Goal: Task Accomplishment & Management: Use online tool/utility

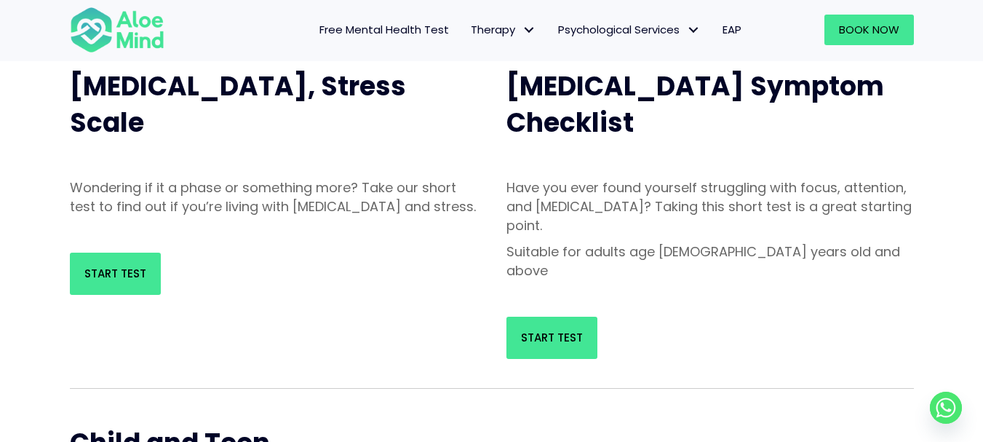
scroll to position [146, 0]
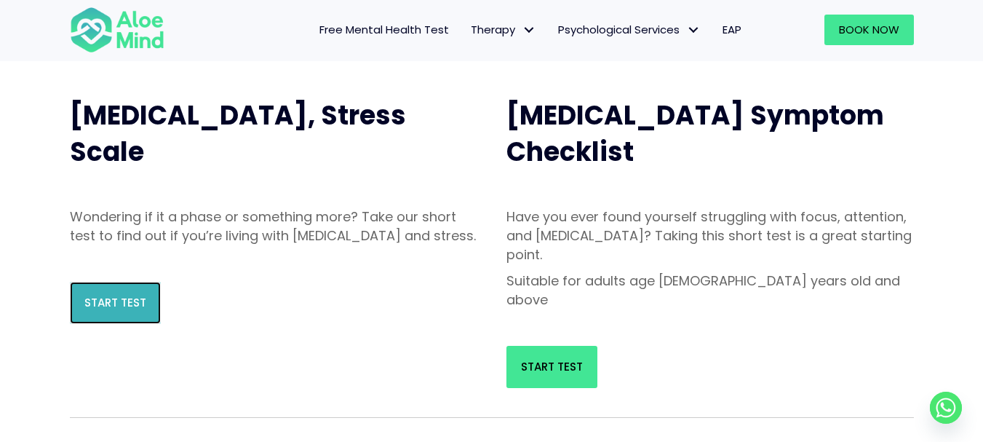
click at [150, 315] on link "Start Test" at bounding box center [115, 303] width 91 height 42
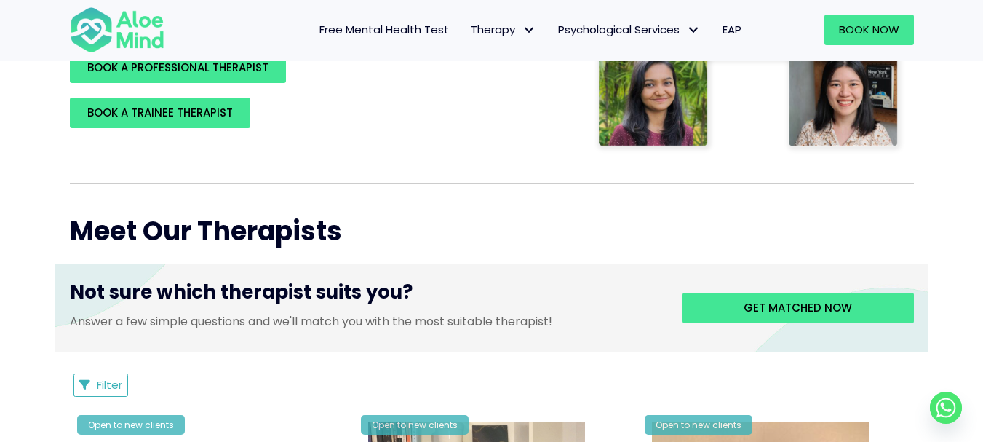
scroll to position [407, 0]
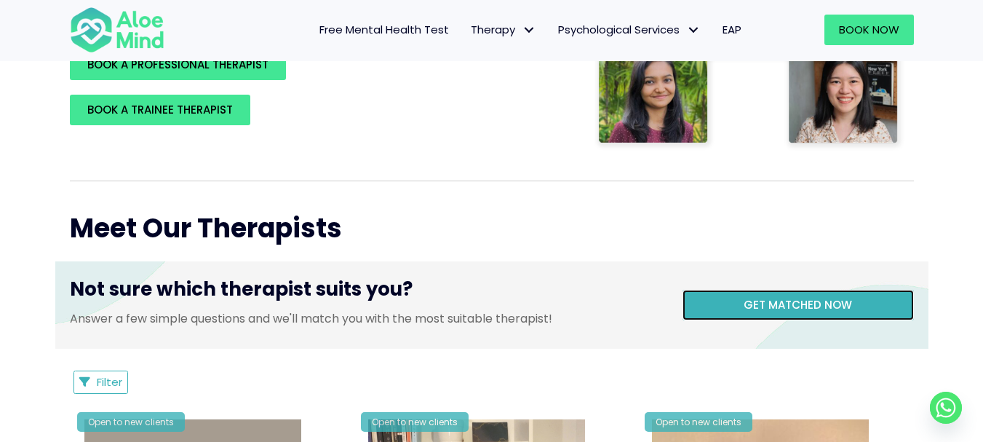
click at [719, 300] on link "Get matched now" at bounding box center [797, 305] width 231 height 31
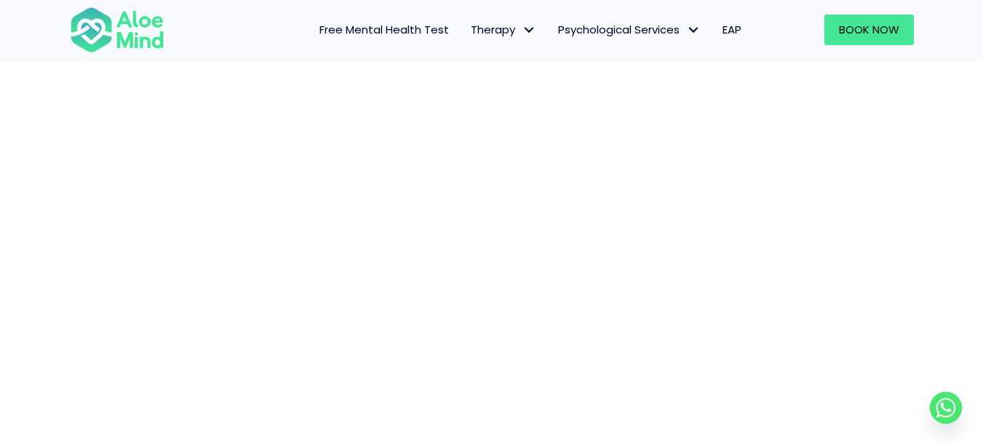
scroll to position [121, 0]
